Goal: Task Accomplishment & Management: Manage account settings

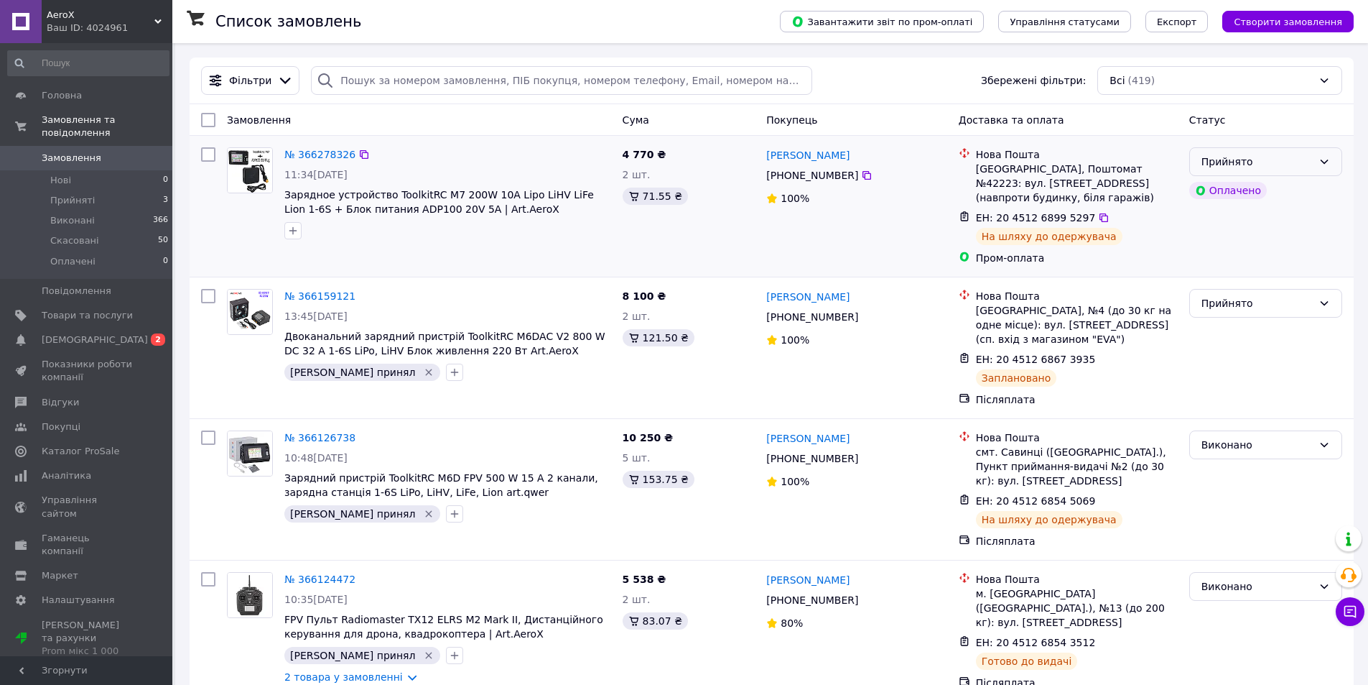
click at [1324, 160] on icon at bounding box center [1324, 161] width 11 height 11
click at [1292, 173] on div "Прийнято" at bounding box center [1266, 161] width 153 height 29
click at [1292, 170] on div "Прийнято" at bounding box center [1257, 162] width 111 height 16
click at [1271, 181] on li "Виконано" at bounding box center [1266, 193] width 152 height 26
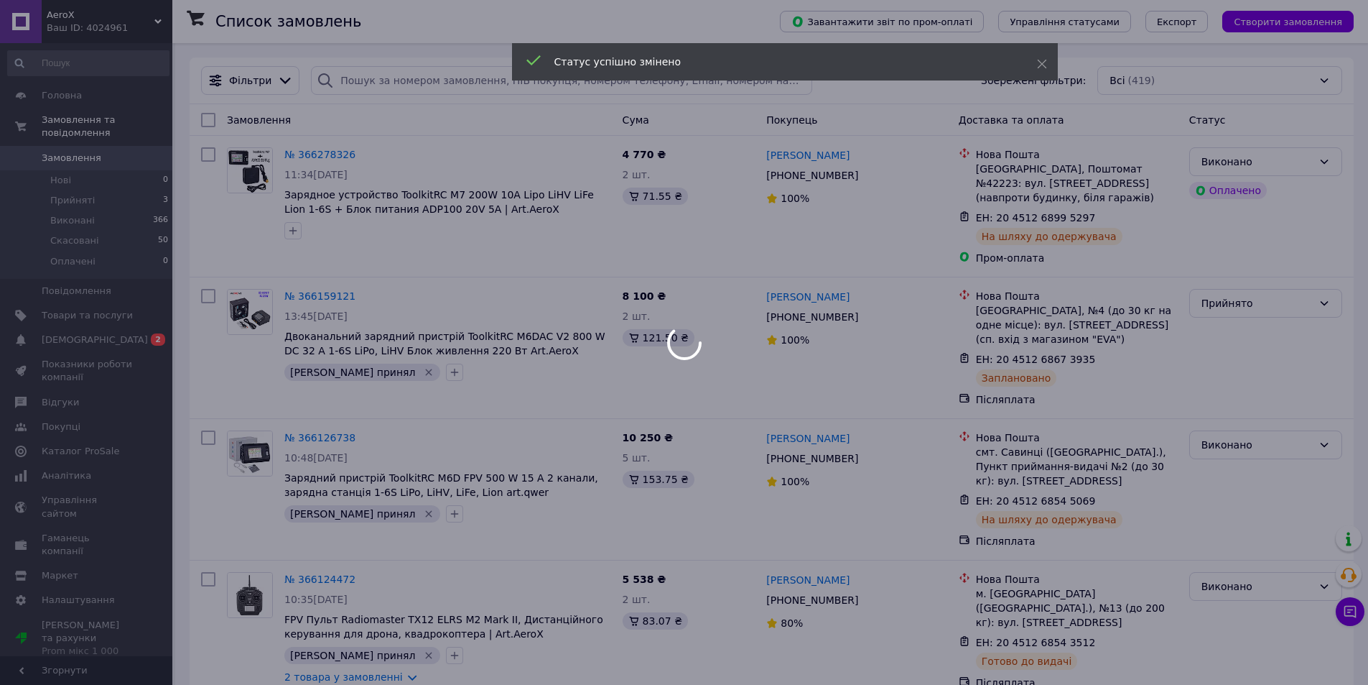
scroll to position [215, 0]
